Goal: Task Accomplishment & Management: Manage account settings

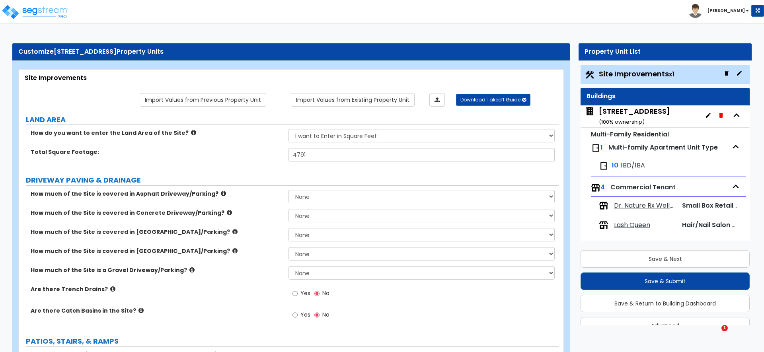
select select "2"
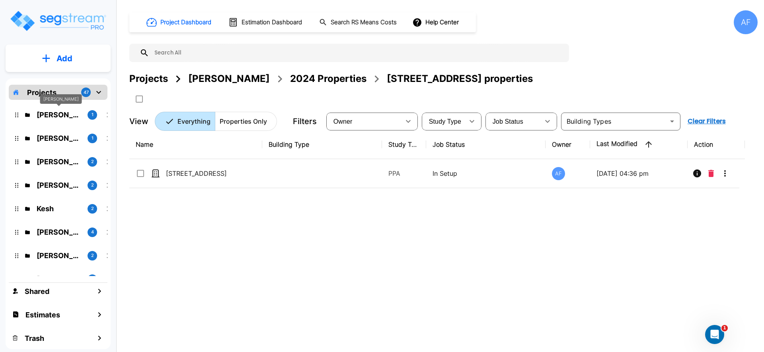
click at [67, 117] on p "Jay Hershowitz" at bounding box center [59, 114] width 45 height 11
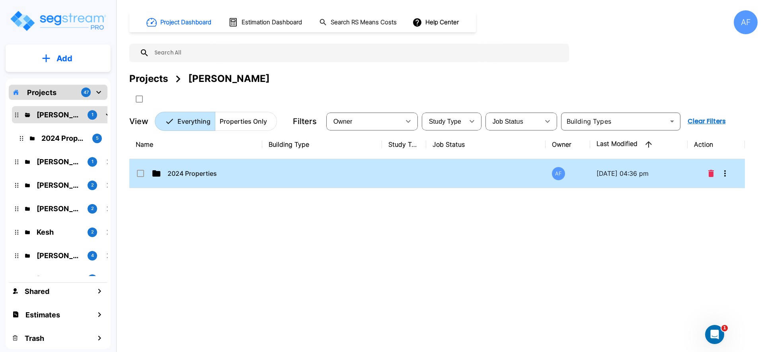
click at [174, 179] on td "2024 Properties" at bounding box center [195, 173] width 133 height 29
checkbox input "true"
click at [174, 179] on td "2024 Properties" at bounding box center [195, 173] width 133 height 29
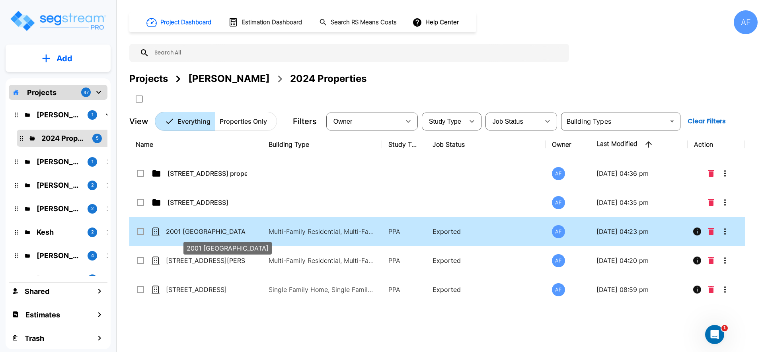
click at [182, 228] on p "2001 [GEOGRAPHIC_DATA]" at bounding box center [206, 232] width 80 height 10
checkbox input "true"
click at [182, 228] on p "2001 [GEOGRAPHIC_DATA]" at bounding box center [206, 232] width 80 height 10
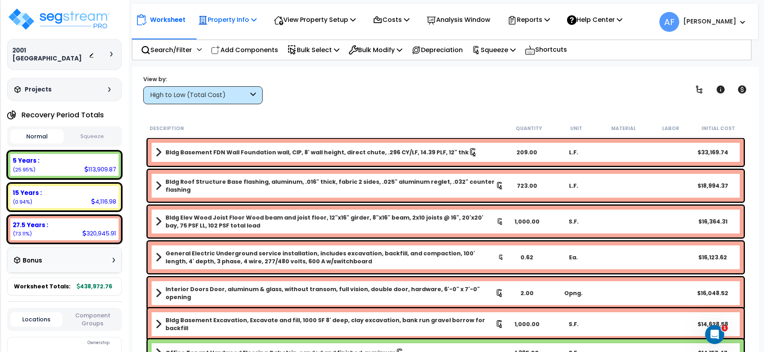
click at [221, 18] on p "Property Info" at bounding box center [227, 19] width 59 height 11
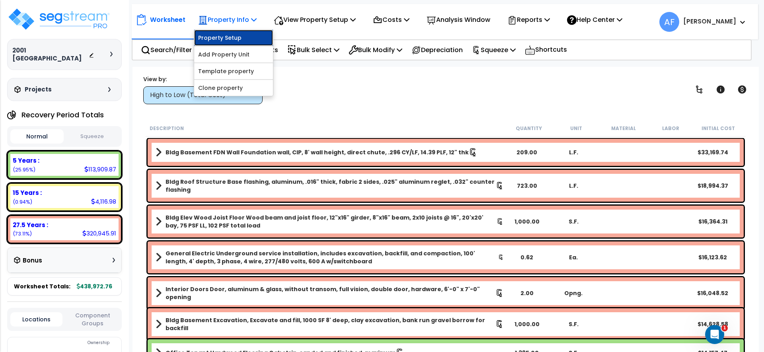
click at [225, 35] on link "Property Setup" at bounding box center [233, 38] width 79 height 16
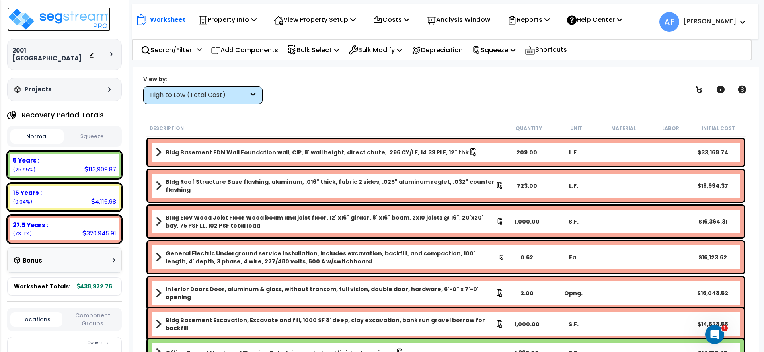
click at [57, 8] on img at bounding box center [58, 19] width 103 height 24
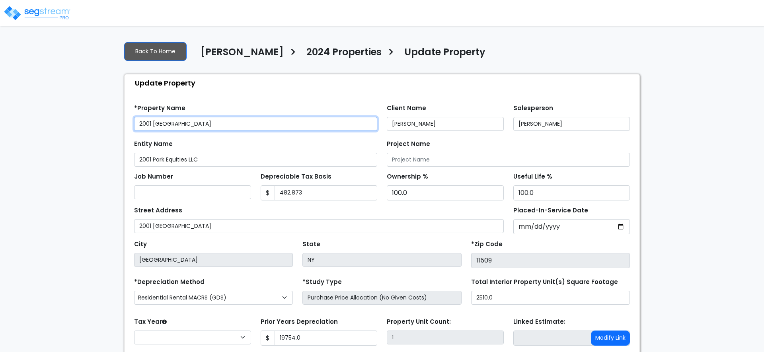
type input "19,754.0"
select select "2024"
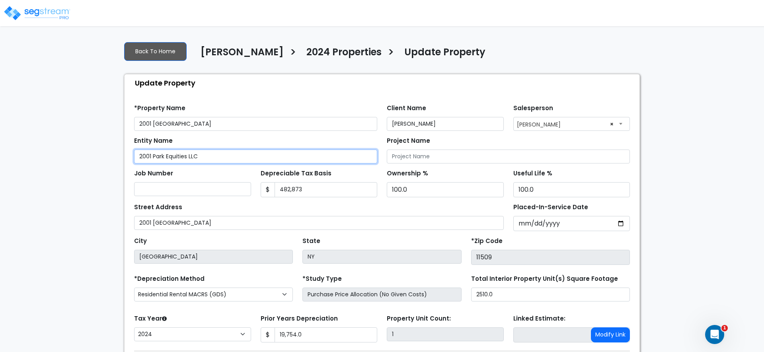
click at [195, 152] on input "2001 Park Equities LLC" at bounding box center [255, 157] width 243 height 14
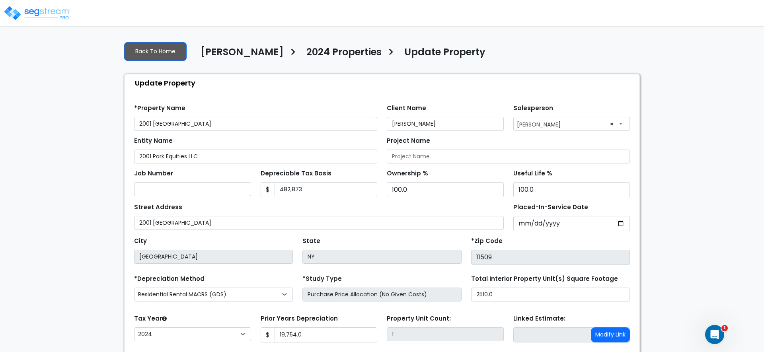
drag, startPoint x: 35, startPoint y: 1, endPoint x: 37, endPoint y: 7, distance: 5.8
click at [36, 4] on div at bounding box center [38, 8] width 66 height 35
click at [37, 7] on img at bounding box center [37, 13] width 68 height 16
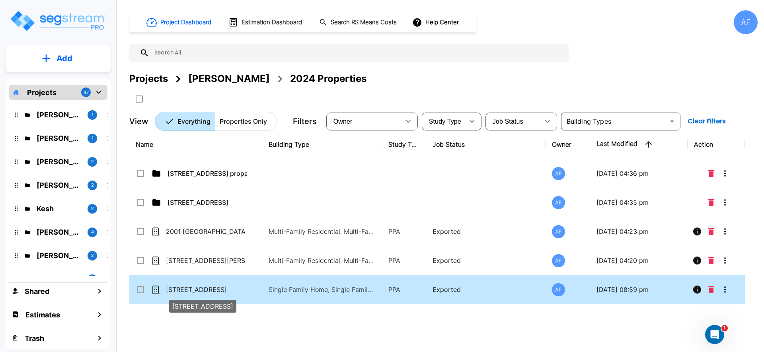
click at [206, 292] on p "[STREET_ADDRESS]" at bounding box center [206, 290] width 80 height 10
checkbox input "true"
click at [206, 292] on p "[STREET_ADDRESS]" at bounding box center [206, 290] width 80 height 10
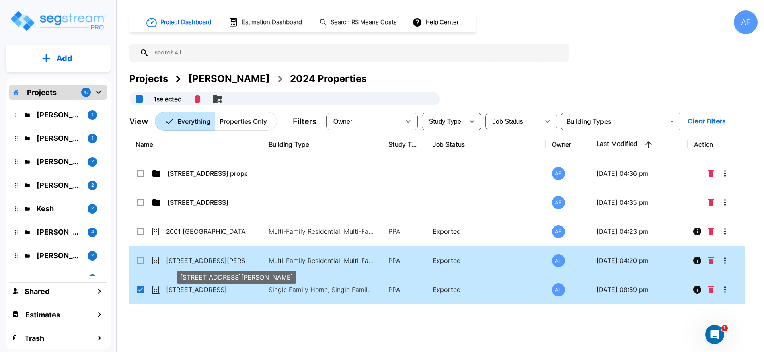
click at [195, 264] on p "[STREET_ADDRESS][PERSON_NAME]" at bounding box center [206, 261] width 80 height 10
click at [195, 262] on p "[STREET_ADDRESS][PERSON_NAME]" at bounding box center [206, 261] width 80 height 10
checkbox input "false"
click at [195, 262] on p "[STREET_ADDRESS][PERSON_NAME]" at bounding box center [206, 261] width 80 height 10
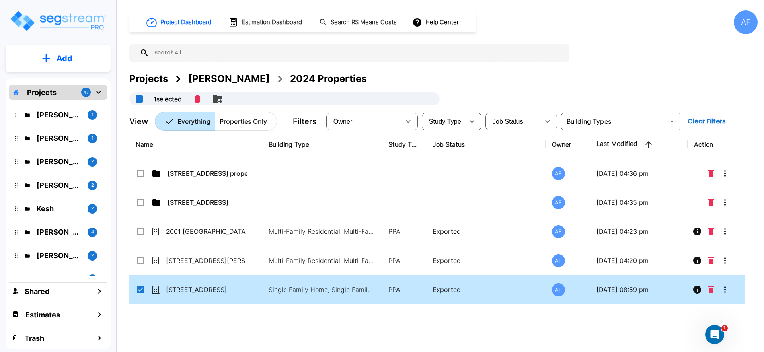
click at [183, 316] on div "Name Building Type Study Type Job Status Owner Last Modified Action [STREET_ADD…" at bounding box center [437, 239] width 616 height 219
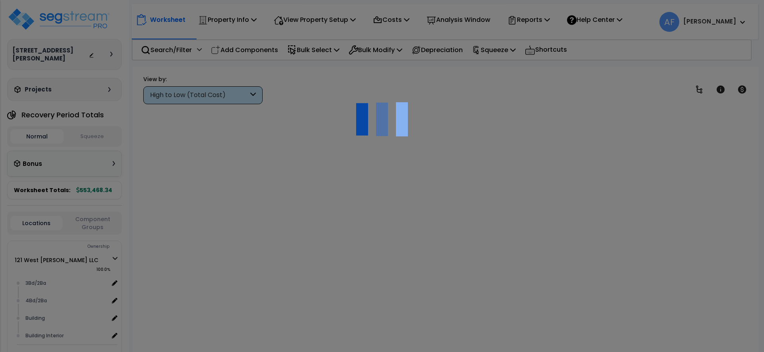
click at [181, 266] on div at bounding box center [382, 176] width 764 height 352
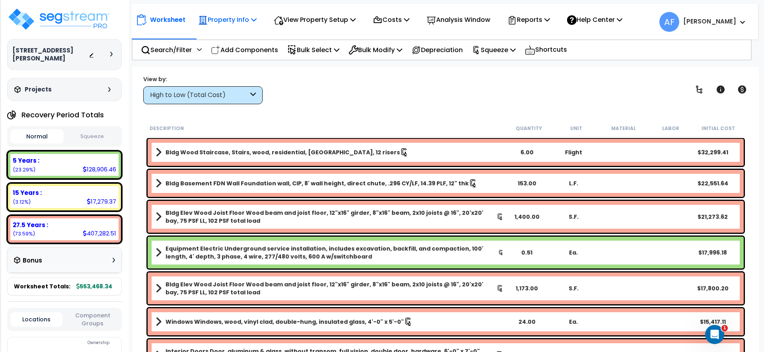
click at [217, 25] on div "Property Info" at bounding box center [227, 19] width 59 height 19
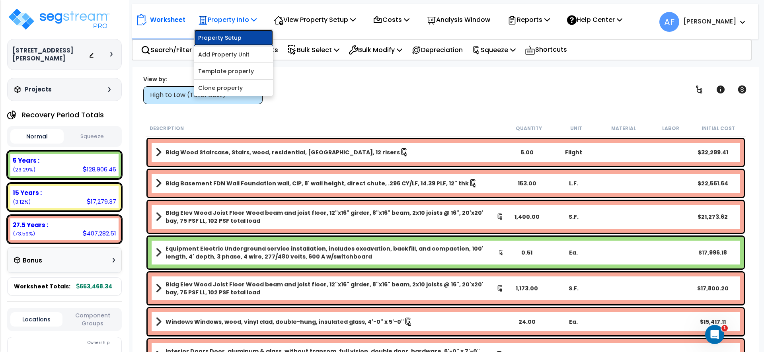
click at [218, 39] on link "Property Setup" at bounding box center [233, 38] width 79 height 16
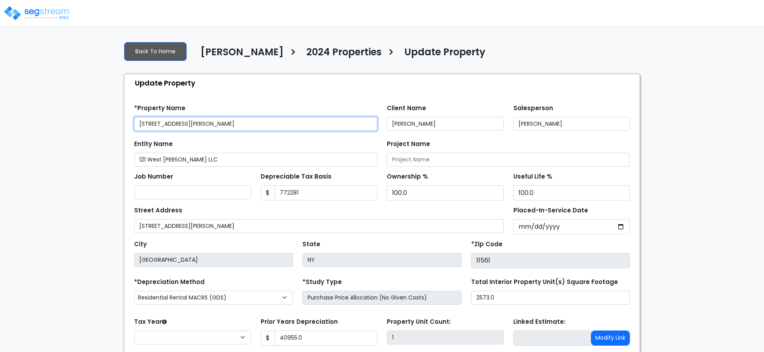
type input "772,281"
type input "40,955.0"
select select "2024"
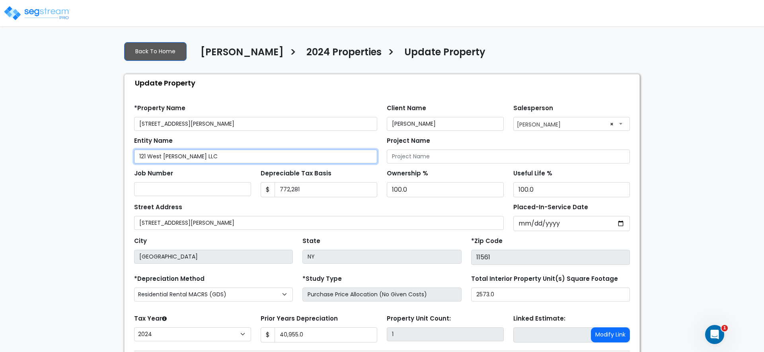
click at [228, 150] on input "121 West Chester LLC" at bounding box center [255, 157] width 243 height 14
click at [227, 151] on input "121 West Chester LLC" at bounding box center [255, 157] width 243 height 14
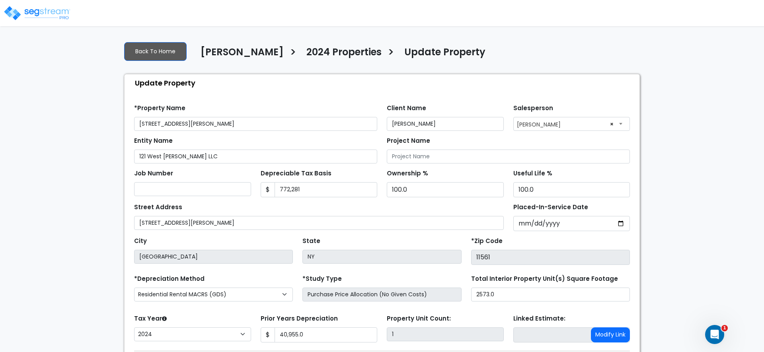
click at [34, 12] on img at bounding box center [37, 13] width 68 height 16
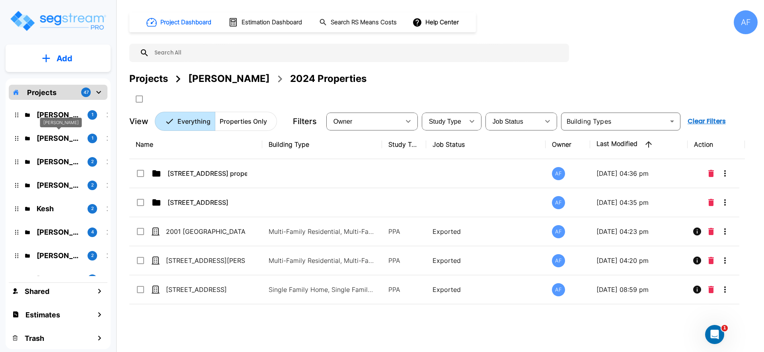
click at [62, 137] on p "[PERSON_NAME]" at bounding box center [59, 138] width 45 height 11
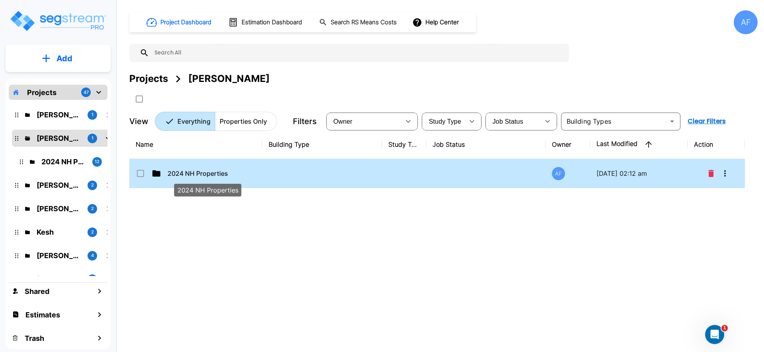
click at [240, 176] on p "2024 NH Properties" at bounding box center [208, 174] width 80 height 10
checkbox input "true"
click at [240, 176] on p "2024 NH Properties" at bounding box center [208, 174] width 80 height 10
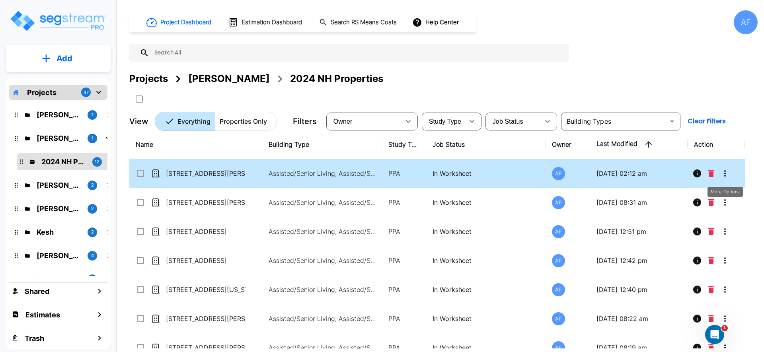
click at [730, 173] on button "More-Options" at bounding box center [725, 174] width 16 height 16
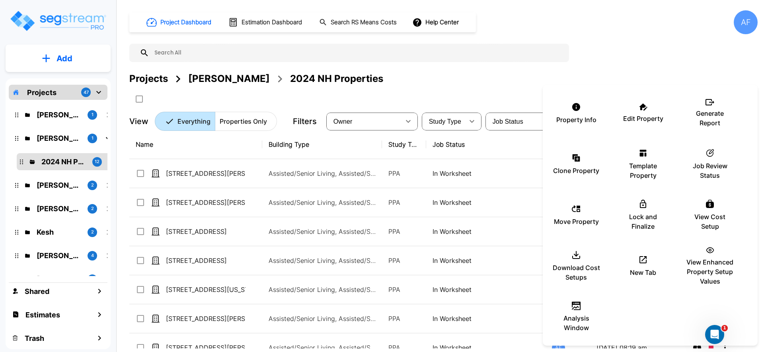
click at [359, 197] on div at bounding box center [382, 176] width 764 height 352
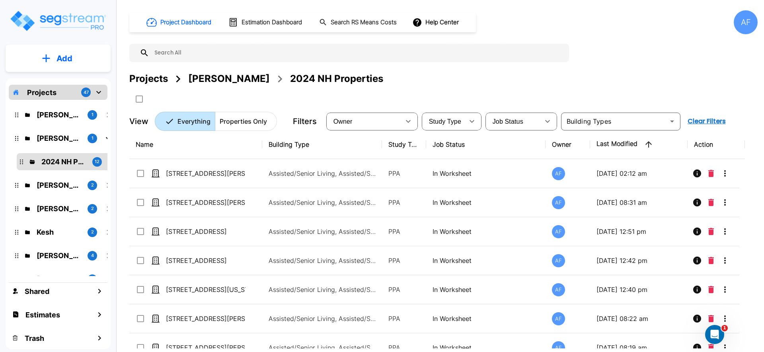
click at [241, 175] on p "[STREET_ADDRESS][PERSON_NAME]" at bounding box center [206, 174] width 80 height 10
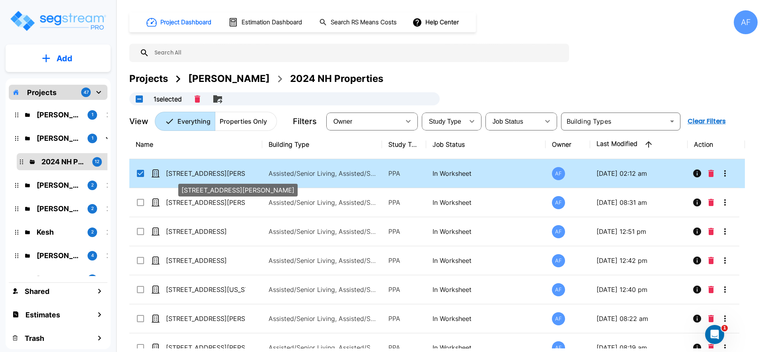
checkbox input "true"
click at [241, 175] on p "[STREET_ADDRESS][PERSON_NAME]" at bounding box center [206, 174] width 80 height 10
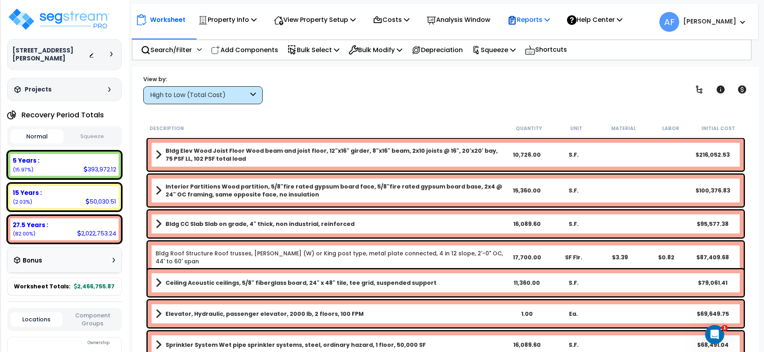
click at [550, 20] on p "Reports" at bounding box center [529, 19] width 43 height 11
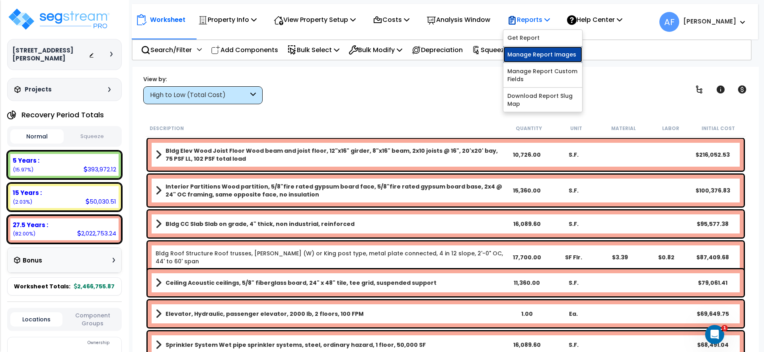
click at [549, 52] on link "Manage Report Images" at bounding box center [543, 55] width 79 height 16
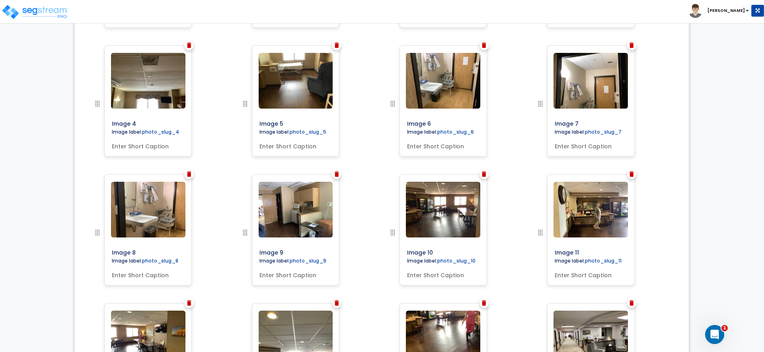
scroll to position [394, 0]
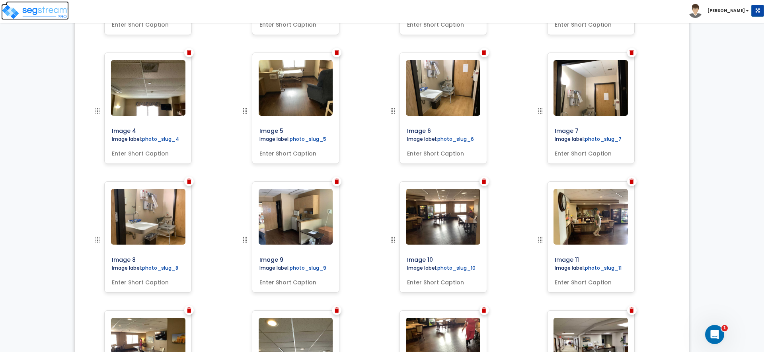
click at [33, 16] on img at bounding box center [35, 12] width 68 height 16
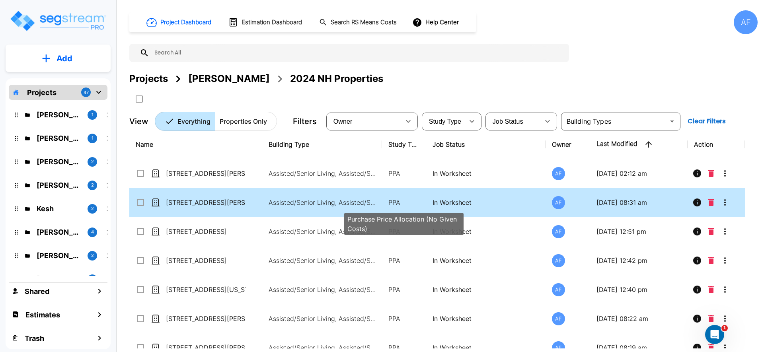
click at [418, 200] on p "PPA" at bounding box center [403, 203] width 31 height 10
checkbox input "true"
click at [418, 200] on p "PPA" at bounding box center [403, 203] width 31 height 10
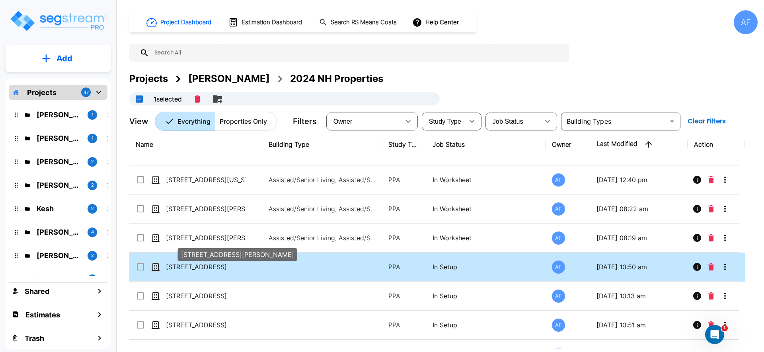
scroll to position [111, 0]
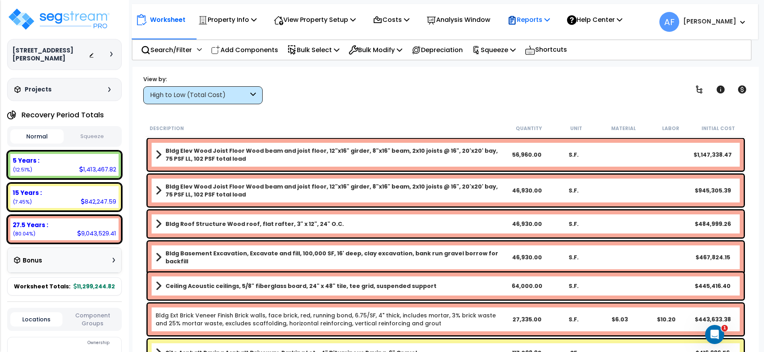
click at [547, 25] on p "Reports" at bounding box center [529, 19] width 43 height 11
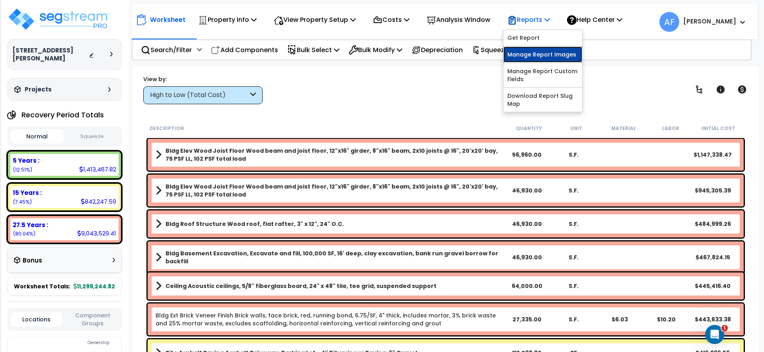
click at [540, 53] on link "Manage Report Images" at bounding box center [543, 55] width 79 height 16
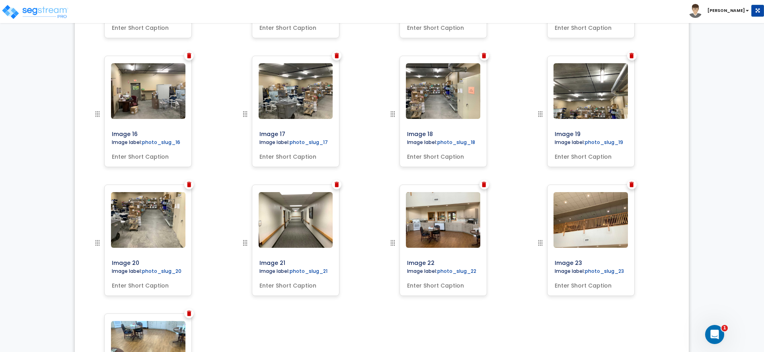
scroll to position [832, 0]
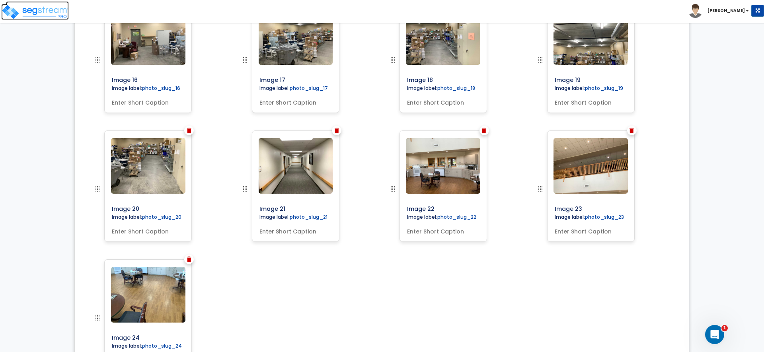
click at [37, 9] on img at bounding box center [35, 12] width 68 height 16
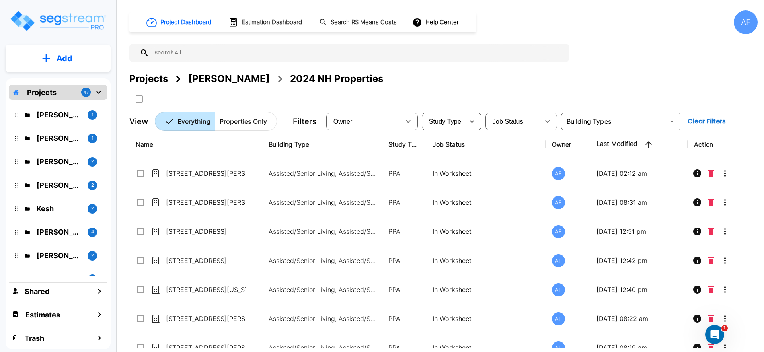
click at [41, 22] on img "mailbox folders" at bounding box center [58, 21] width 98 height 23
click at [213, 239] on div "[STREET_ADDRESS]" at bounding box center [209, 245] width 69 height 19
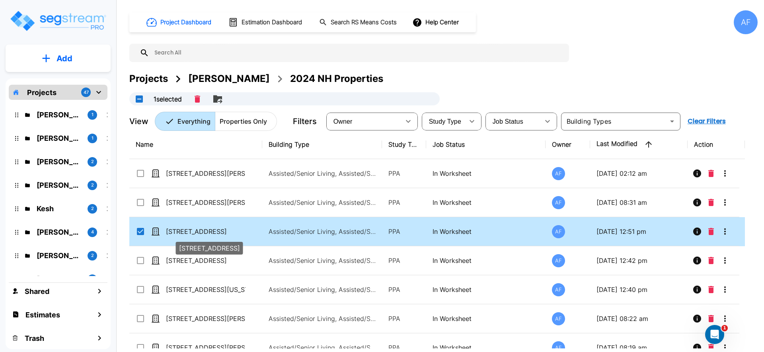
click at [209, 229] on p "[STREET_ADDRESS]" at bounding box center [206, 232] width 80 height 10
checkbox input "false"
click at [209, 229] on p "[STREET_ADDRESS]" at bounding box center [206, 232] width 80 height 10
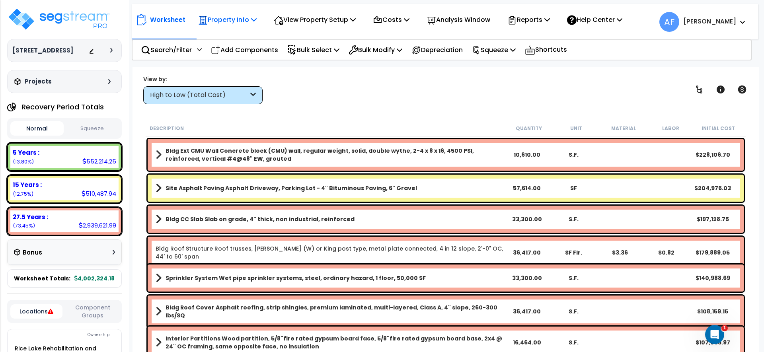
click at [250, 21] on p "Property Info" at bounding box center [227, 19] width 59 height 11
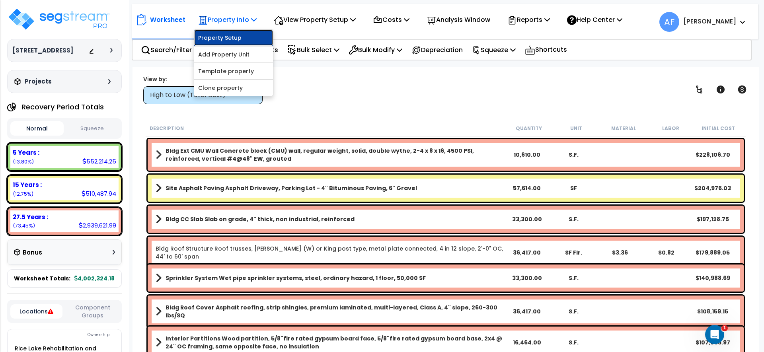
click at [246, 32] on link "Property Setup" at bounding box center [233, 38] width 79 height 16
